Goal: Register for event/course

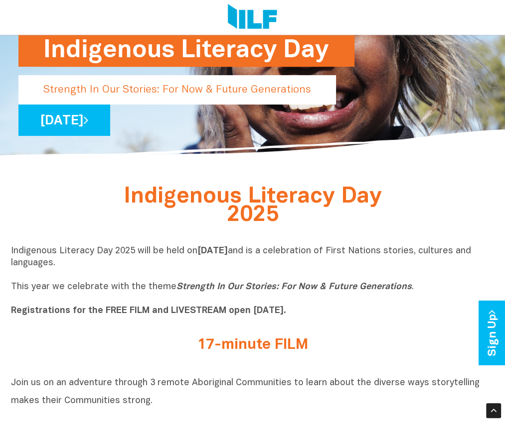
scroll to position [82, 0]
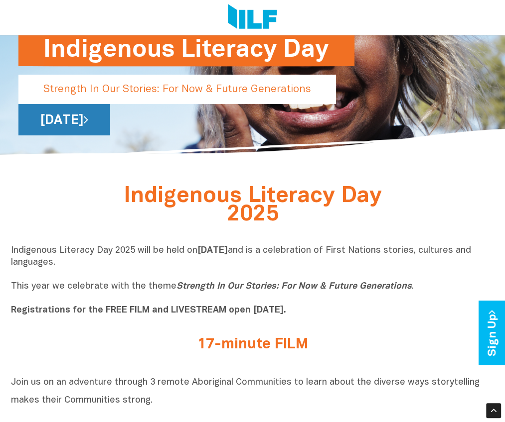
click at [110, 116] on link "[DATE]" at bounding box center [64, 119] width 92 height 31
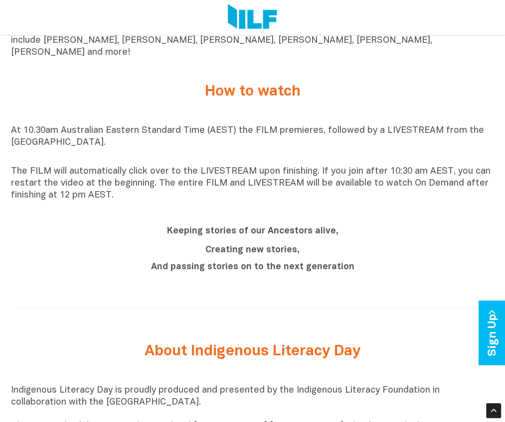
scroll to position [746, 0]
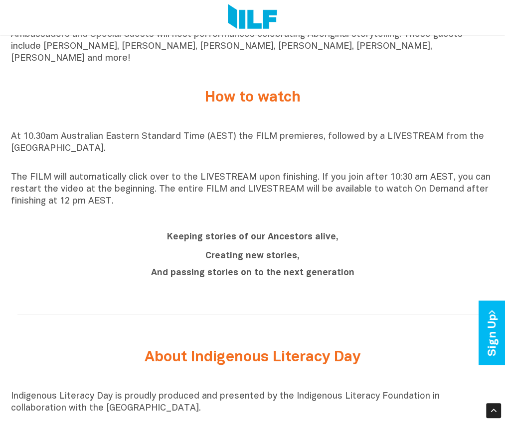
drag, startPoint x: 167, startPoint y: 233, endPoint x: 359, endPoint y: 258, distance: 193.0
click at [359, 258] on div "Keeping stories of our Ancestors alive, Creating new stories, And passing stori…" at bounding box center [252, 254] width 307 height 52
click at [364, 285] on div "Keeping stories of our Ancestors alive, Creating new stories, And passing stori…" at bounding box center [252, 256] width 483 height 72
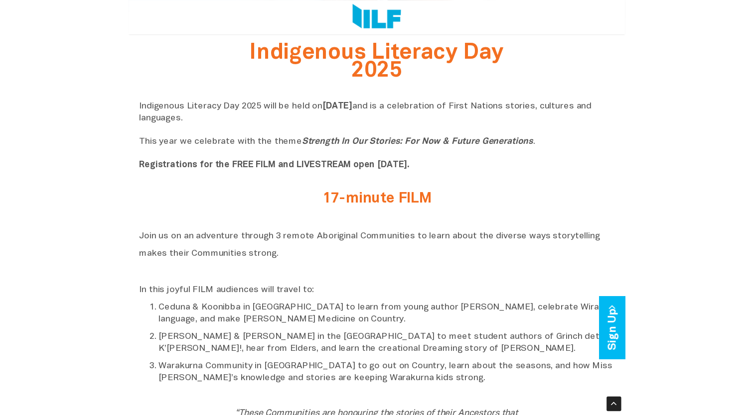
scroll to position [225, 0]
